Goal: Navigation & Orientation: Find specific page/section

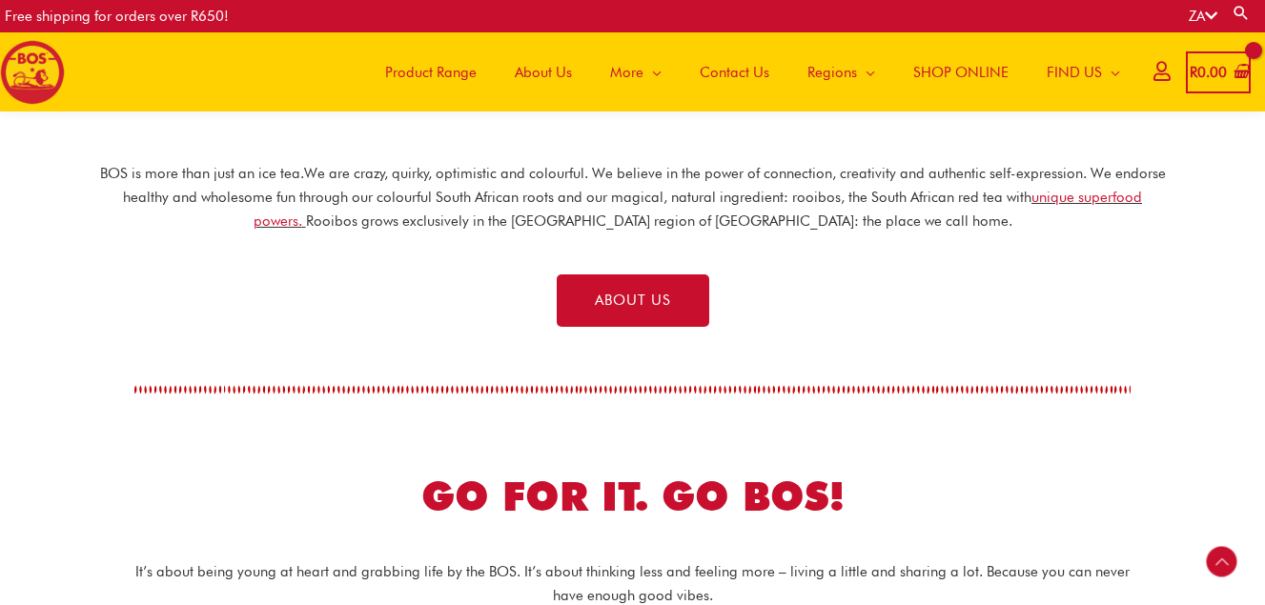
scroll to position [572, 0]
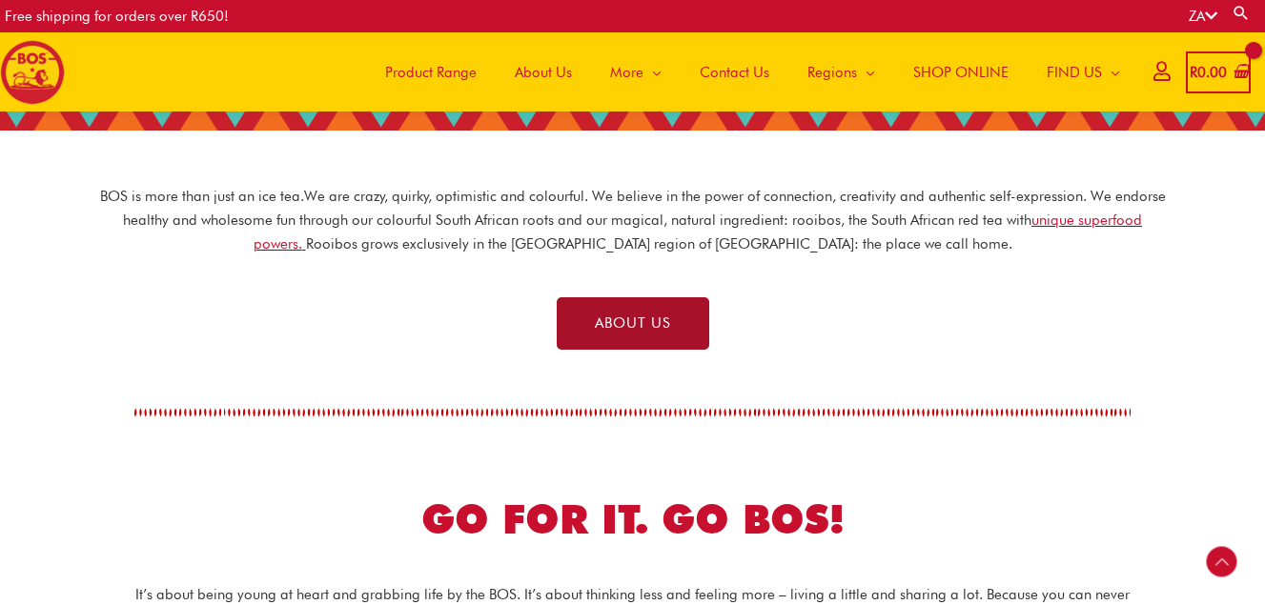
click at [674, 316] on link "ABOUT US" at bounding box center [633, 323] width 152 height 52
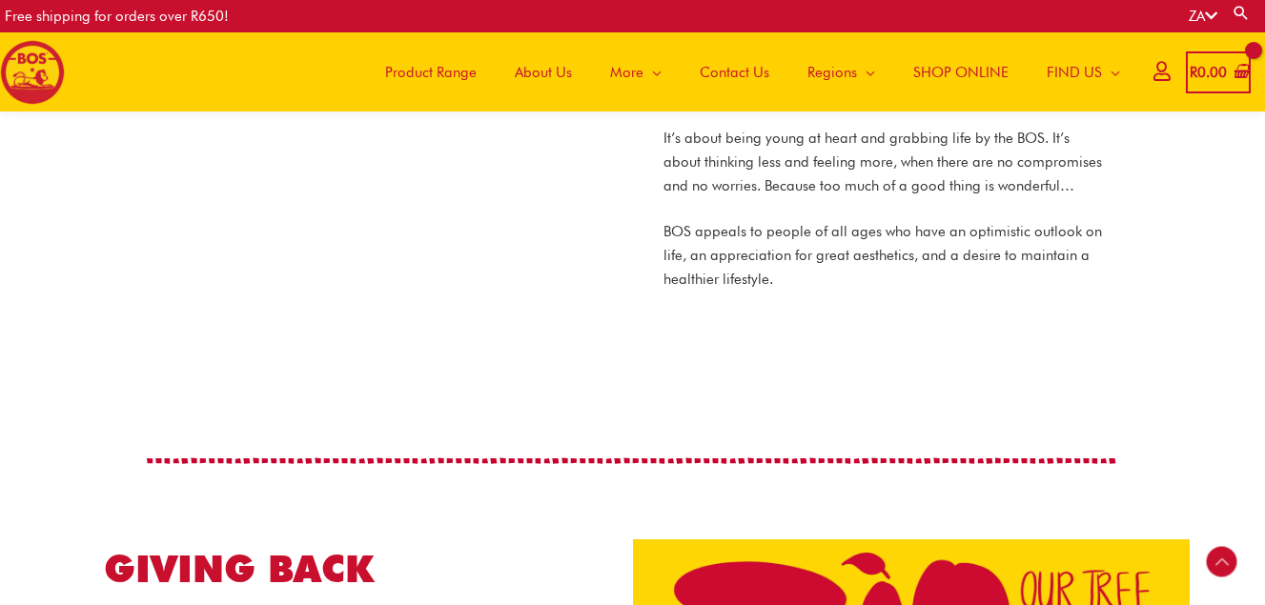
scroll to position [1527, 0]
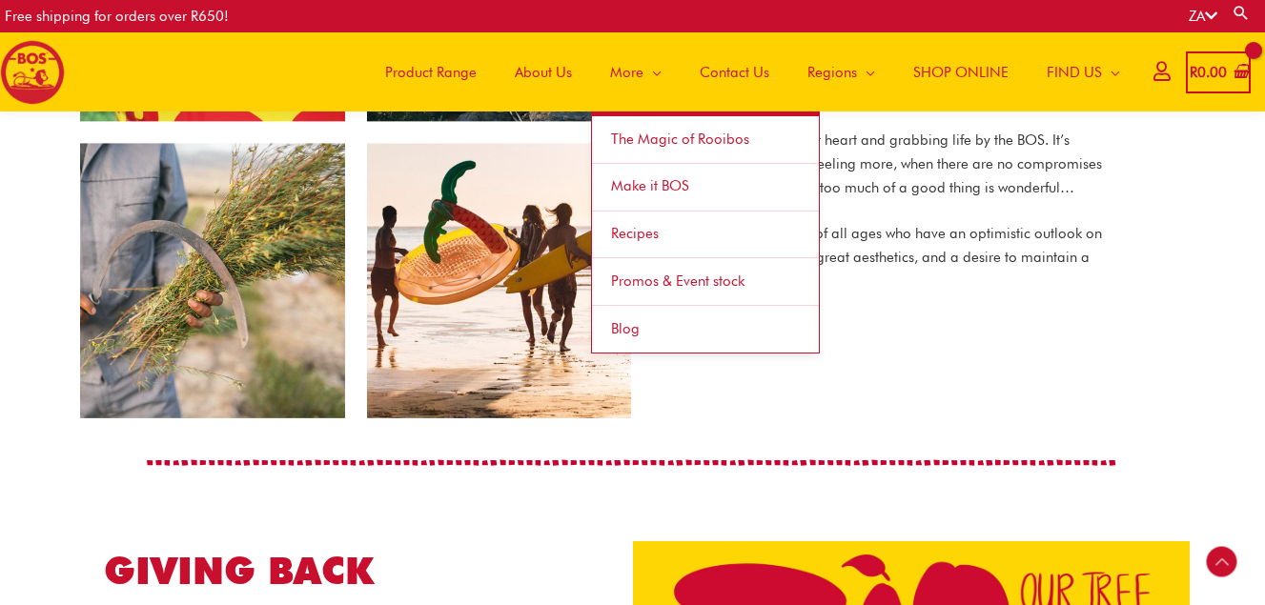
click at [639, 181] on span "Make it BOS" at bounding box center [650, 185] width 78 height 17
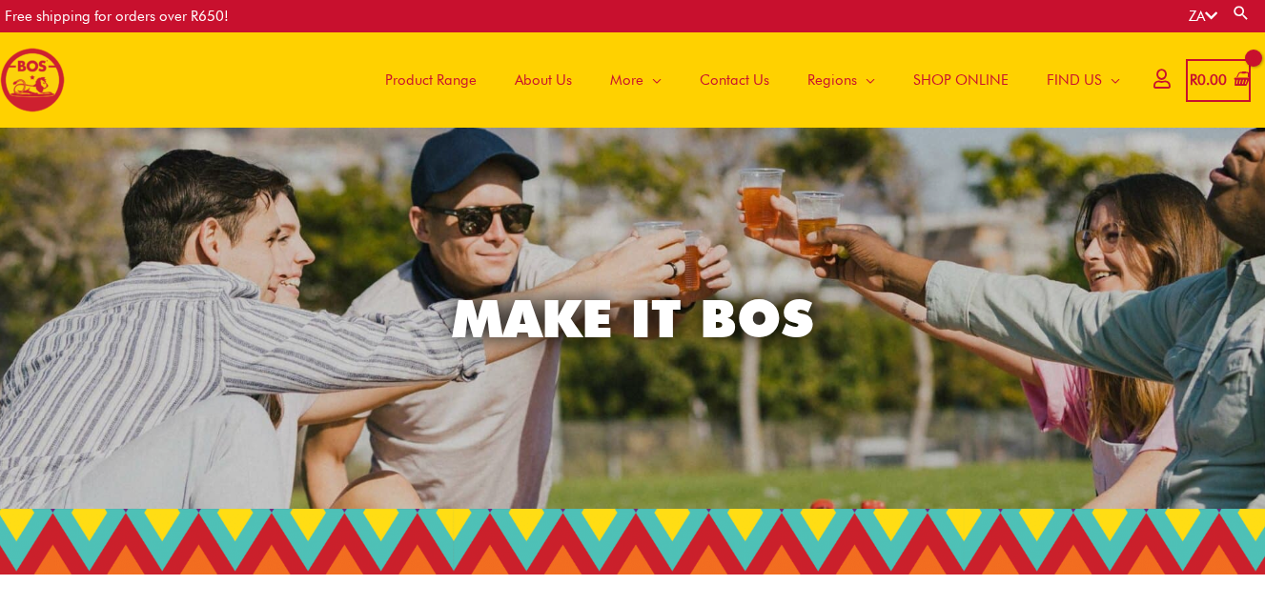
click at [547, 76] on span "About Us" at bounding box center [543, 79] width 57 height 57
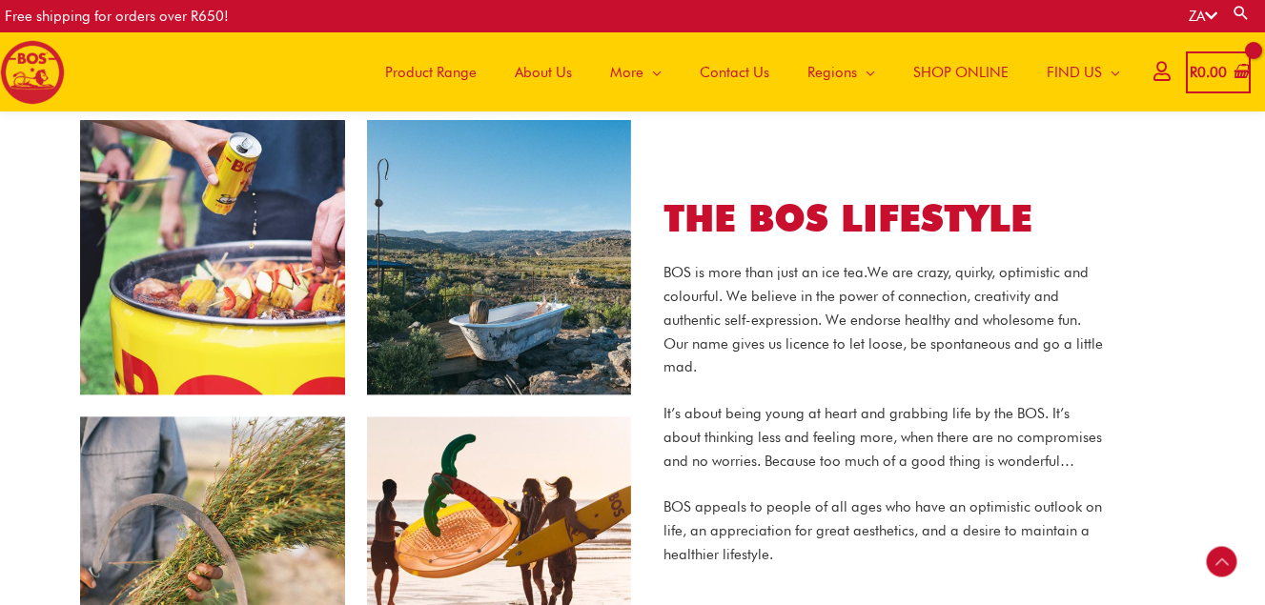
scroll to position [1258, 0]
